Goal: Information Seeking & Learning: Learn about a topic

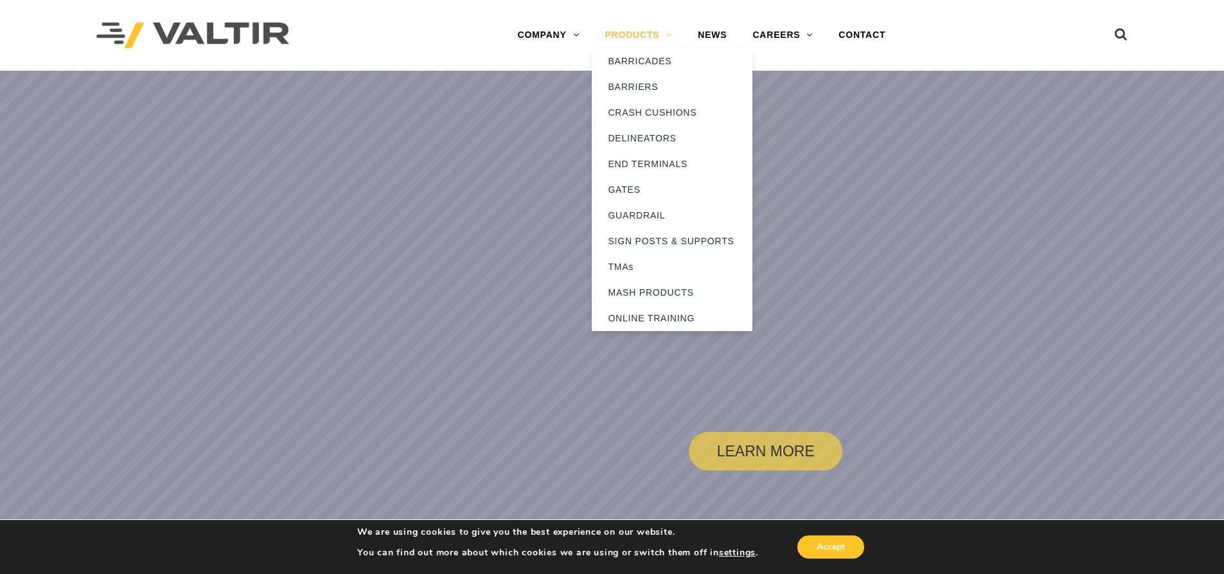
click at [663, 31] on link "PRODUCTS" at bounding box center [638, 35] width 93 height 26
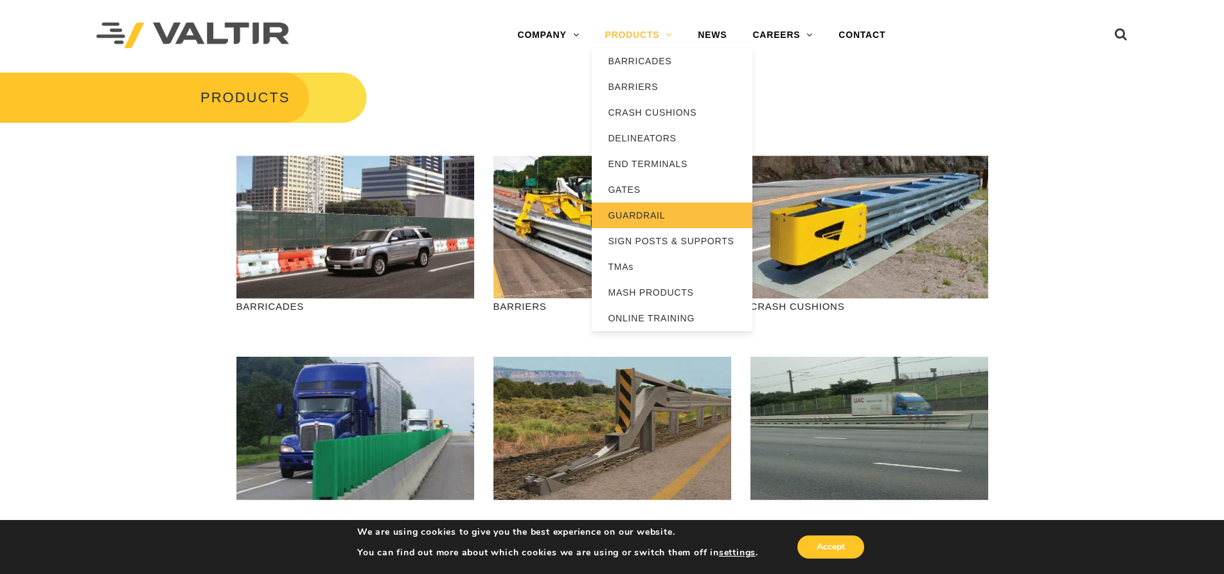
click at [644, 218] on link "GUARDRAIL" at bounding box center [672, 215] width 161 height 26
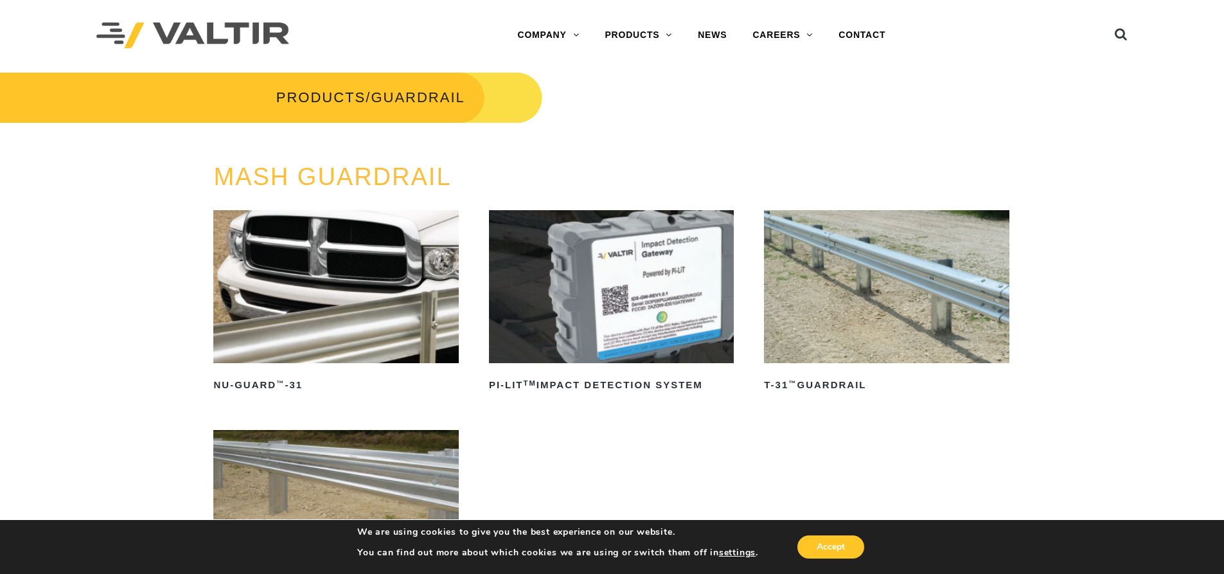
click at [308, 326] on img at bounding box center [335, 286] width 245 height 153
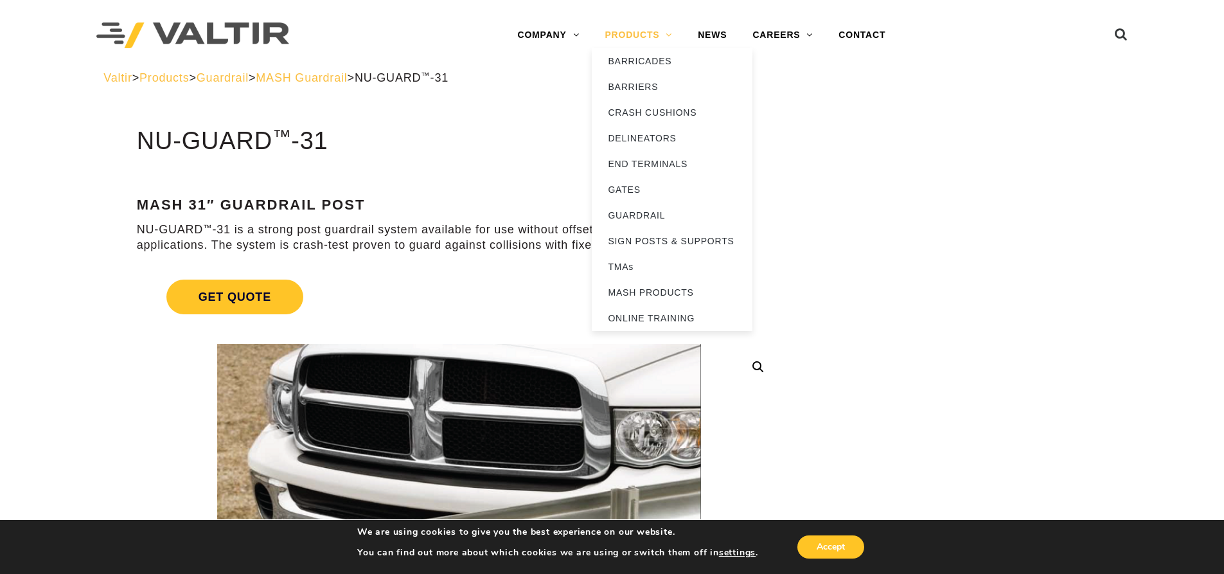
click at [657, 33] on link "PRODUCTS" at bounding box center [638, 35] width 93 height 26
